Goal: Ask a question

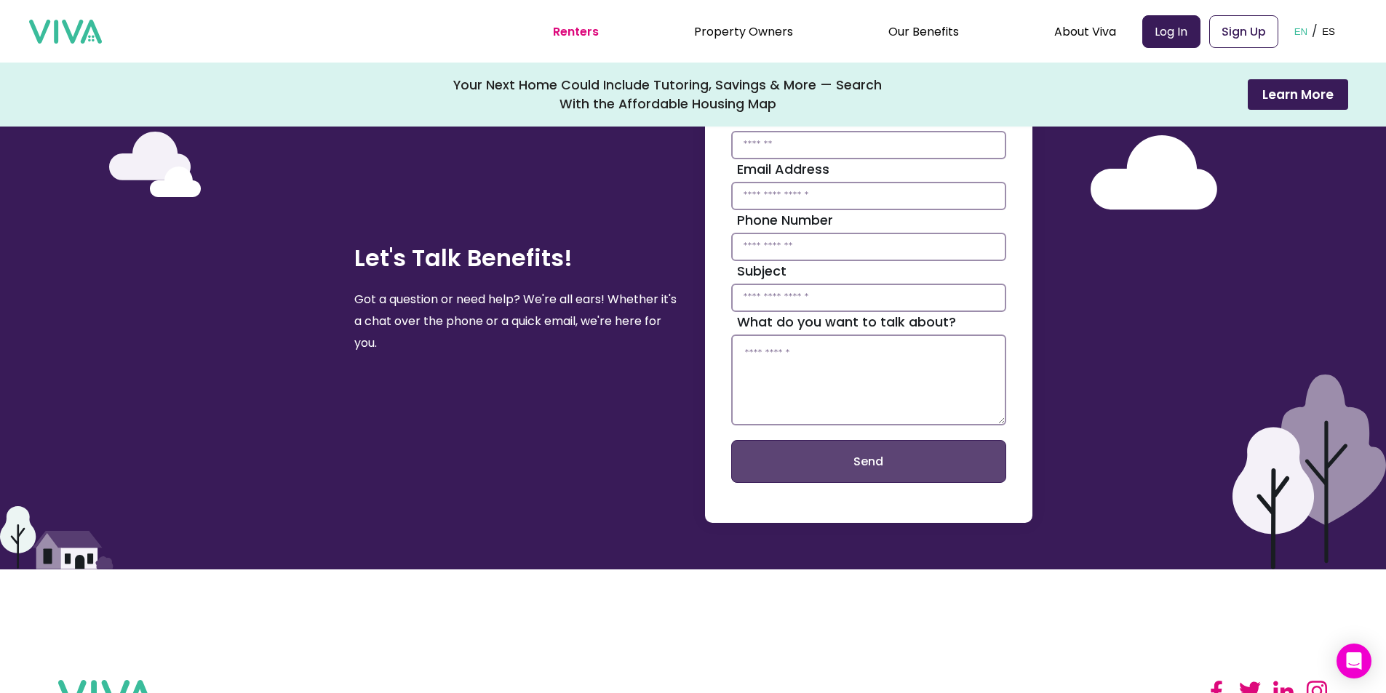
scroll to position [3323, 0]
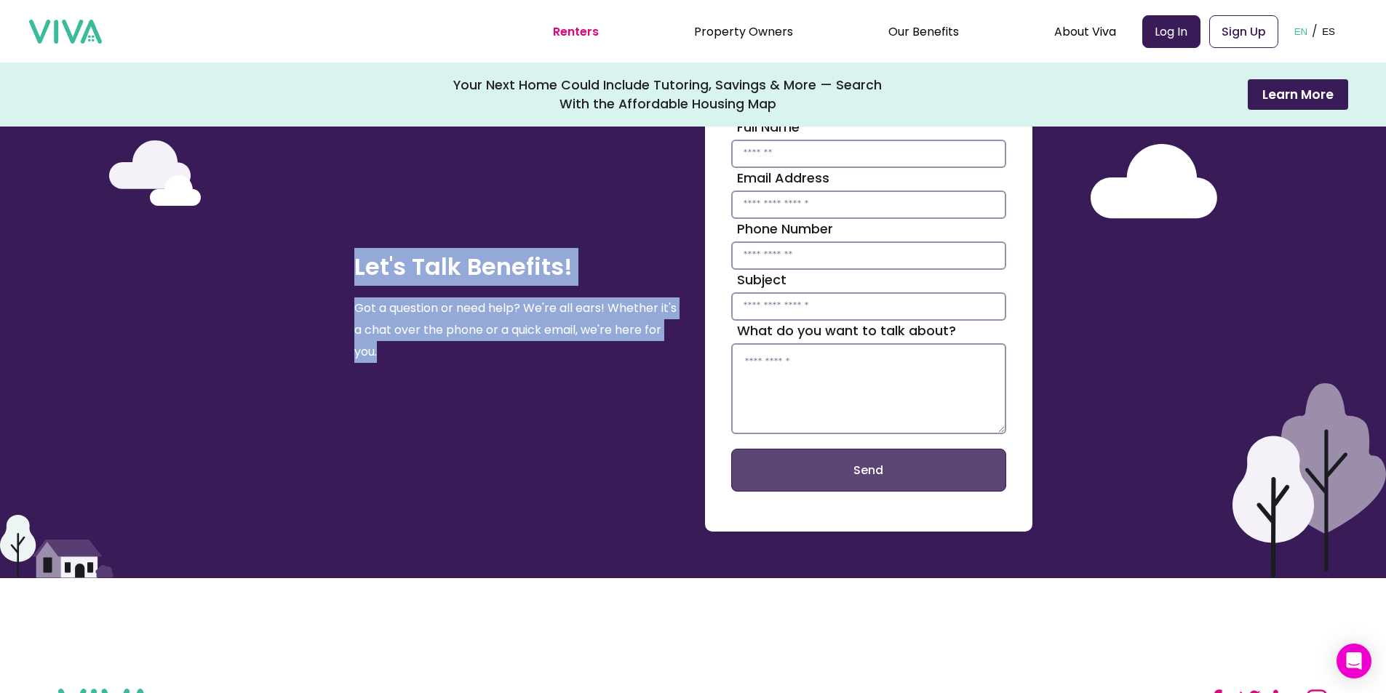
drag, startPoint x: 387, startPoint y: 364, endPoint x: 359, endPoint y: 282, distance: 87.7
click at [359, 282] on div "Let's Talk Benefits! Got a question or need help? We're all ears! Whether it's …" at bounding box center [517, 306] width 327 height 207
click at [359, 280] on h2 "Let's Talk Benefits!" at bounding box center [517, 267] width 327 height 38
drag, startPoint x: 359, startPoint y: 279, endPoint x: 653, endPoint y: 380, distance: 310.8
click at [653, 380] on div "Let's Talk Benefits! Got a question or need help? We're all ears! Whether it's …" at bounding box center [517, 306] width 327 height 207
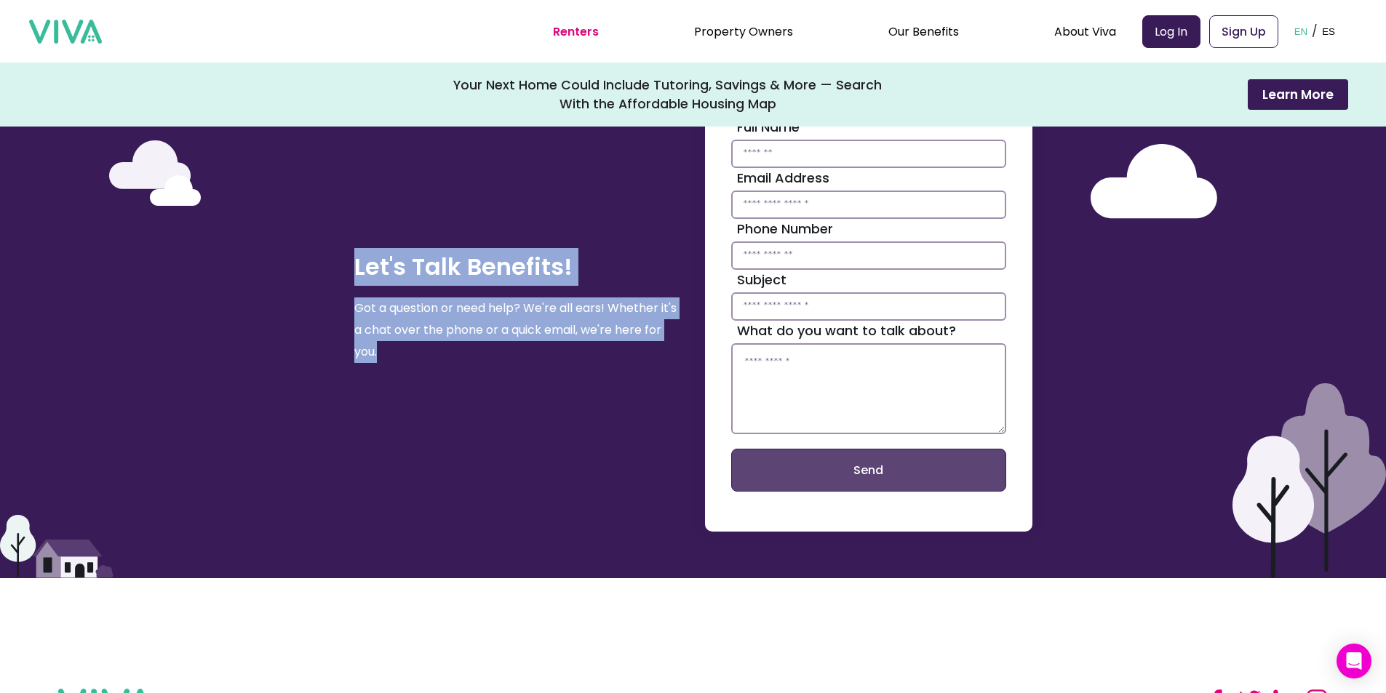
click at [653, 380] on div "Let's Talk Benefits! Got a question or need help? We're all ears! Whether it's …" at bounding box center [517, 306] width 327 height 207
drag, startPoint x: 536, startPoint y: 377, endPoint x: 356, endPoint y: 266, distance: 211.0
click at [356, 266] on div "Let's Talk Benefits! Got a question or need help? We're all ears! Whether it's …" at bounding box center [692, 306] width 1223 height 451
drag, startPoint x: 356, startPoint y: 266, endPoint x: 462, endPoint y: 382, distance: 156.6
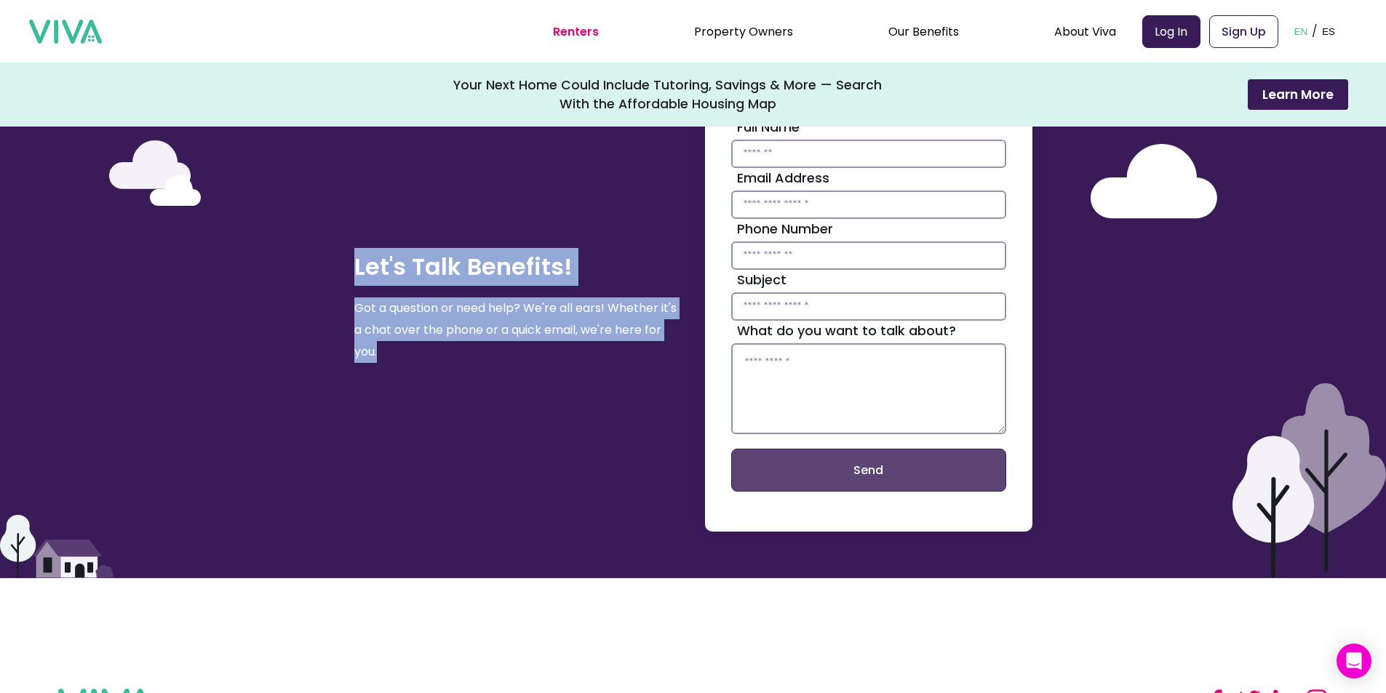
click at [462, 382] on div "Let's Talk Benefits! Got a question or need help? We're all ears! Whether it's …" at bounding box center [692, 306] width 1223 height 451
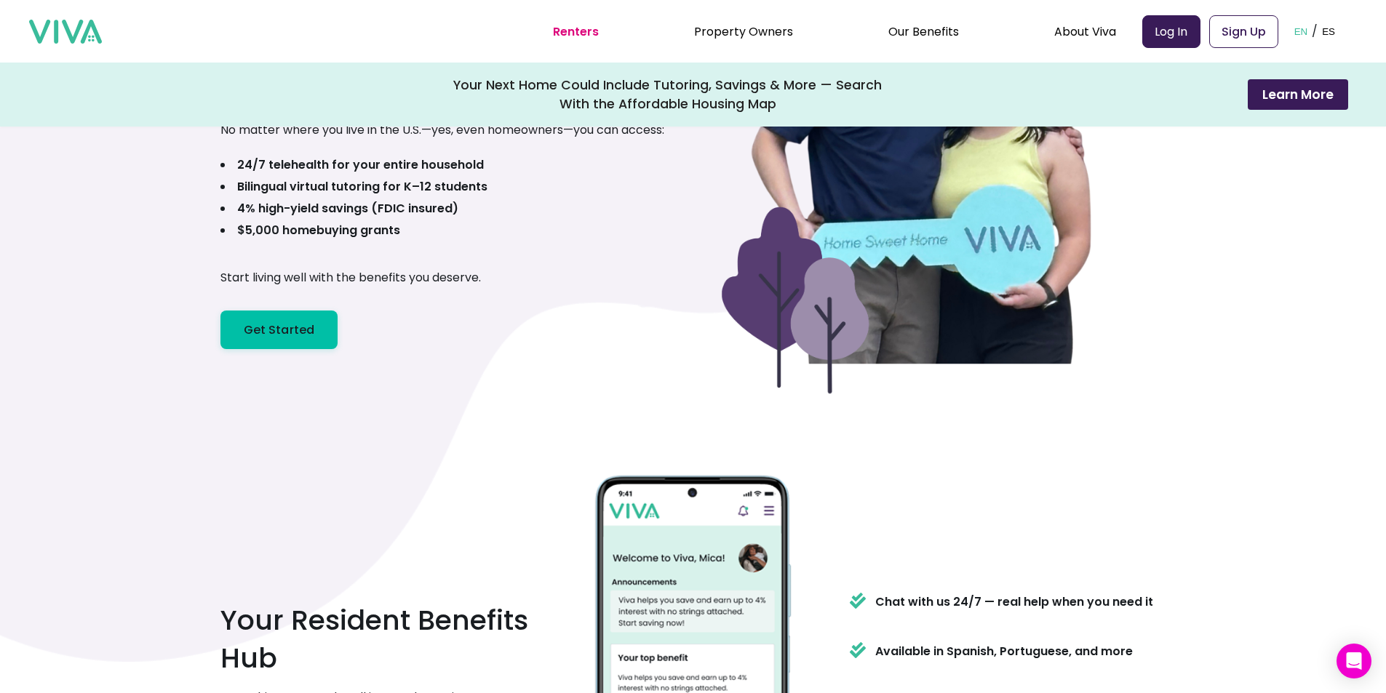
scroll to position [0, 0]
